Goal: Information Seeking & Learning: Learn about a topic

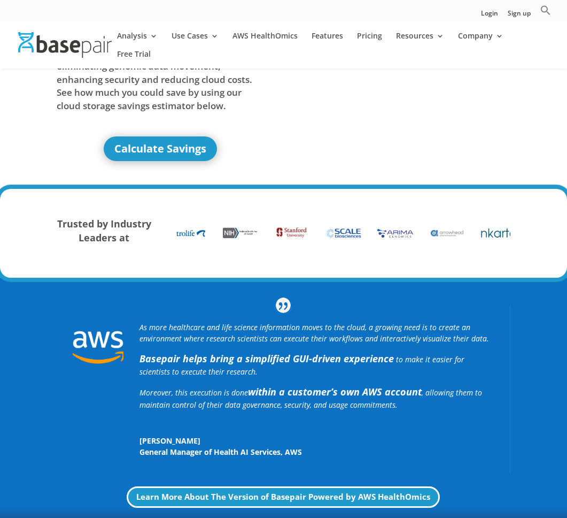
click at [50, 283] on div "As more healthcare and life science information moves to the cloud, a growing n…" at bounding box center [283, 407] width 567 height 258
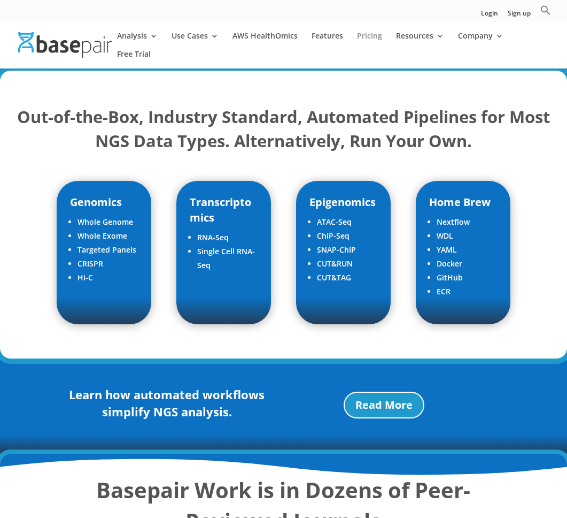
scroll to position [1461, 0]
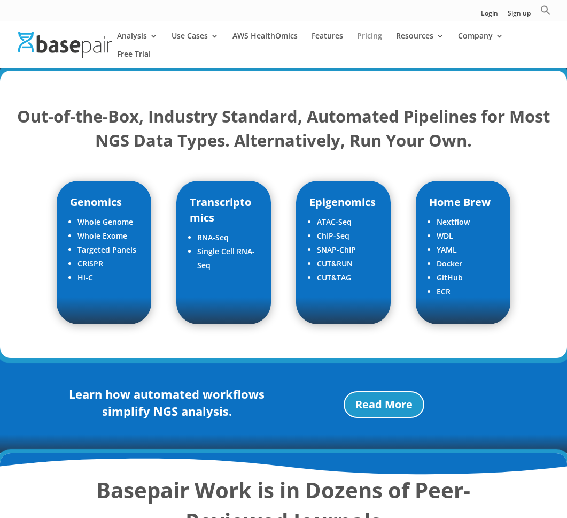
click at [371, 36] on link "Pricing" at bounding box center [369, 41] width 25 height 18
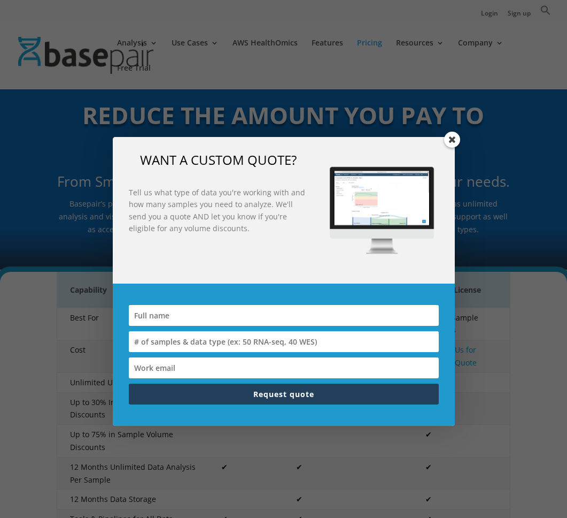
click at [450, 135] on span at bounding box center [452, 140] width 16 height 16
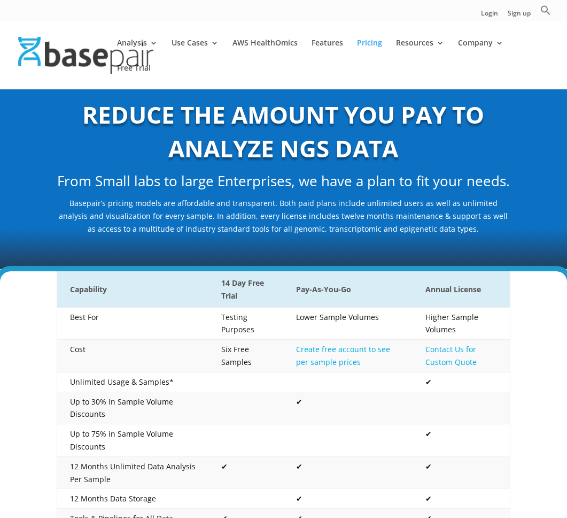
click at [53, 26] on div at bounding box center [299, 55] width 567 height 68
click at [57, 38] on img at bounding box center [85, 55] width 135 height 37
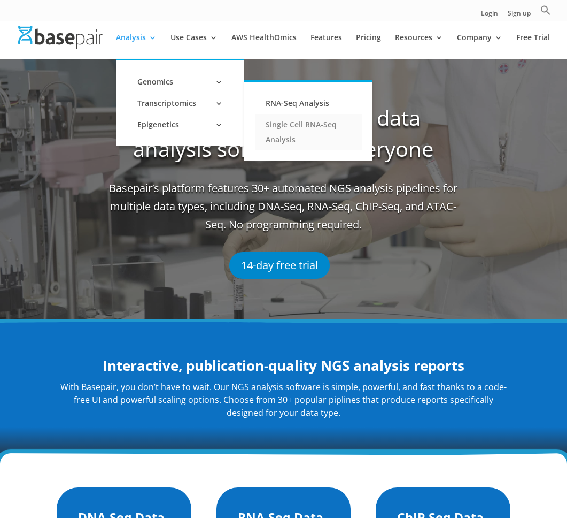
drag, startPoint x: 174, startPoint y: 104, endPoint x: 286, endPoint y: 136, distance: 115.8
click at [174, 104] on link "Transcriptomics" at bounding box center [180, 103] width 107 height 21
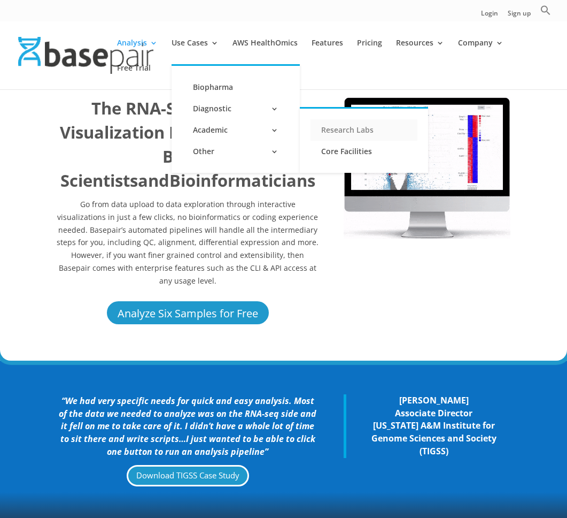
click at [351, 130] on link "Research Labs" at bounding box center [364, 129] width 107 height 21
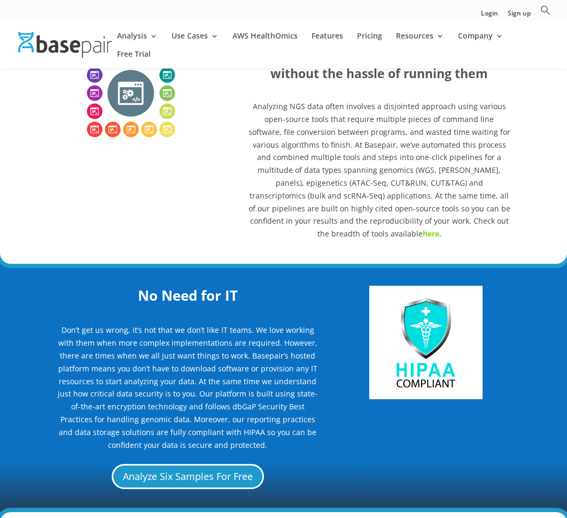
scroll to position [1113, 0]
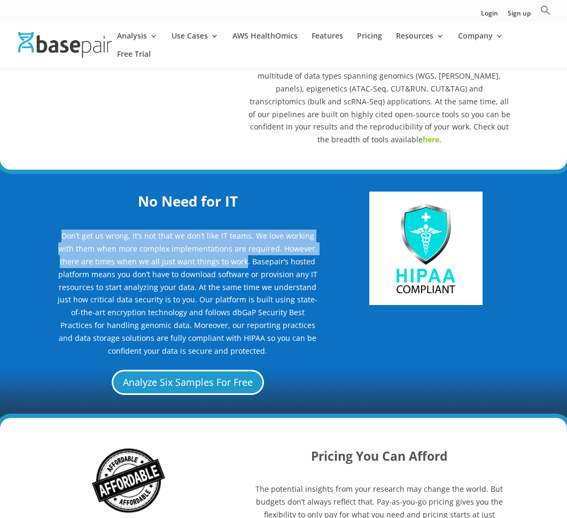
drag, startPoint x: 56, startPoint y: 210, endPoint x: 246, endPoint y: 235, distance: 192.5
click at [246, 235] on div "No Need for IT Don’t get us wrong, it’s not that we don’t like IT teams. We lov…" at bounding box center [283, 293] width 567 height 248
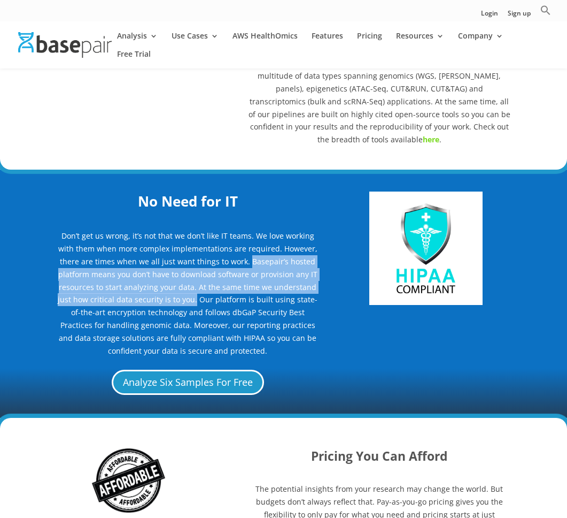
drag, startPoint x: 251, startPoint y: 236, endPoint x: 192, endPoint y: 274, distance: 69.8
click at [192, 274] on p "Don’t get us wrong, it’s not that we don’t like IT teams. We love working with …" at bounding box center [188, 292] width 263 height 127
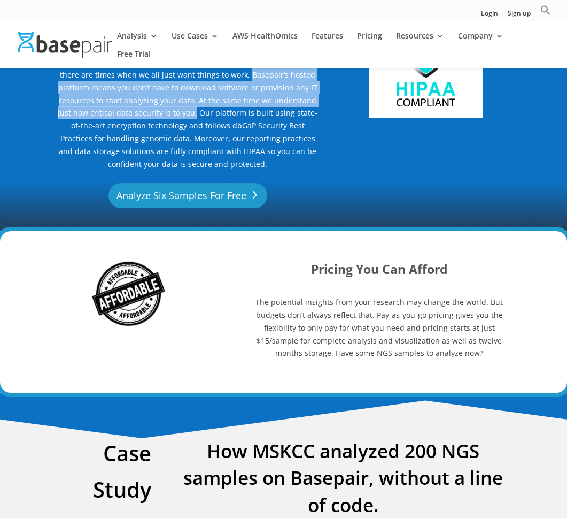
click at [212, 183] on link "Analyze Six Samples For Free" at bounding box center [188, 195] width 159 height 25
